Goal: Communication & Community: Share content

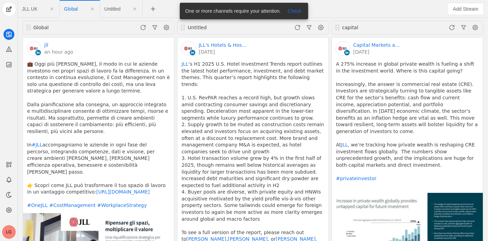
click at [35, 4] on app-feed-tab "JLL UK" at bounding box center [38, 9] width 33 height 12
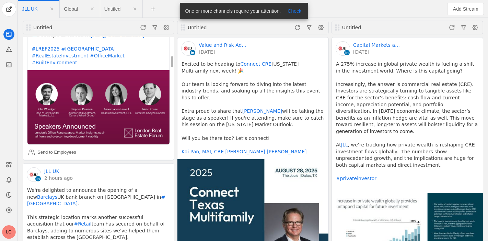
scroll to position [318, 0]
click at [56, 149] on div "Send to Employees" at bounding box center [56, 152] width 39 height 7
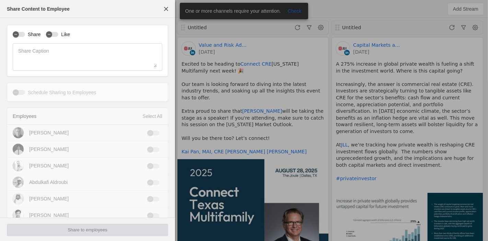
type input "New Zealand Standard Time NZST"
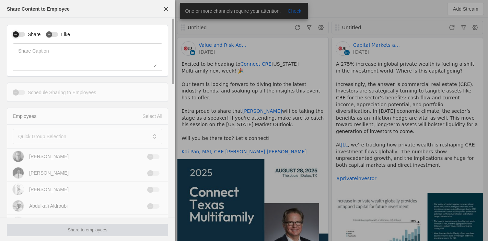
click at [21, 33] on div "button" at bounding box center [19, 34] width 12 height 5
click at [47, 35] on icon "button" at bounding box center [49, 34] width 4 height 4
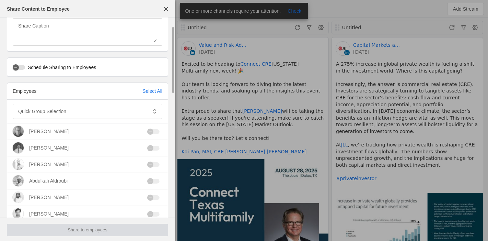
scroll to position [26, 0]
click at [60, 110] on mat-label "Quick Group Selection" at bounding box center [42, 110] width 48 height 8
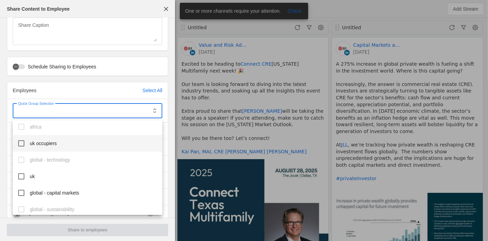
scroll to position [186, 0]
click at [22, 176] on mat-pseudo-checkbox at bounding box center [21, 176] width 6 height 6
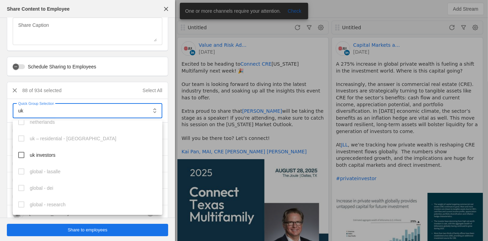
scroll to position [338, 0]
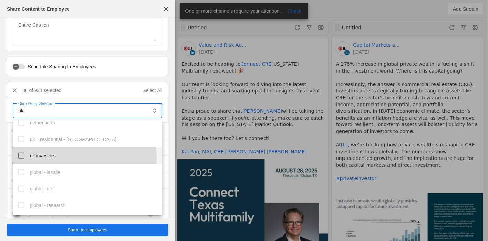
click at [25, 157] on mat-option "uk investors" at bounding box center [88, 155] width 150 height 16
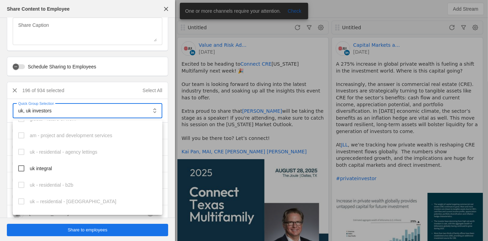
scroll to position [586, 0]
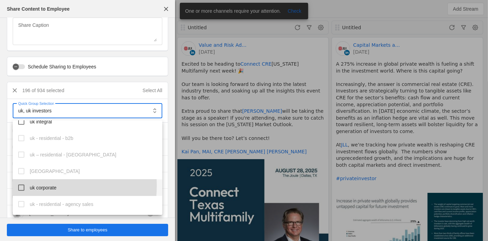
click at [23, 185] on mat-pseudo-checkbox at bounding box center [21, 187] width 6 height 6
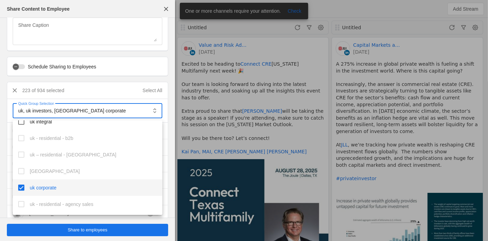
click at [62, 229] on div at bounding box center [244, 120] width 488 height 241
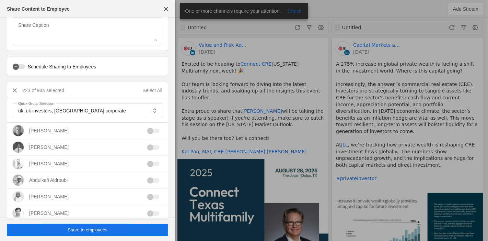
click at [62, 229] on span "undefined" at bounding box center [87, 229] width 161 height 12
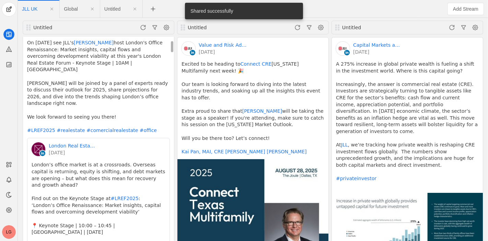
scroll to position [0, 0]
